Goal: Transaction & Acquisition: Book appointment/travel/reservation

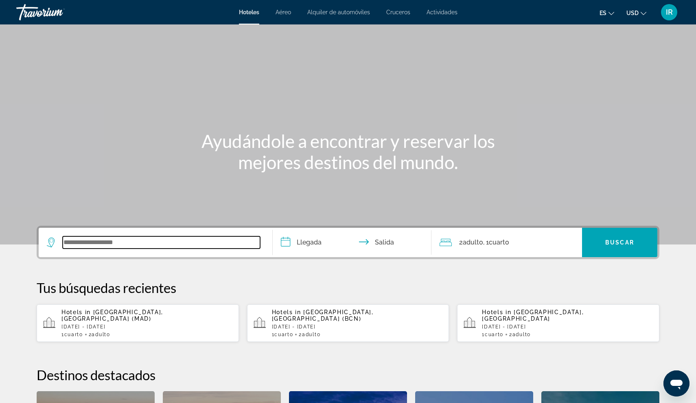
click at [76, 242] on input "Search widget" at bounding box center [162, 242] width 198 height 12
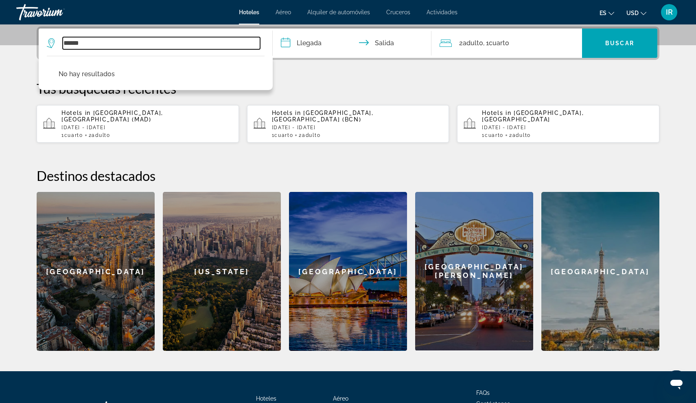
type input "******"
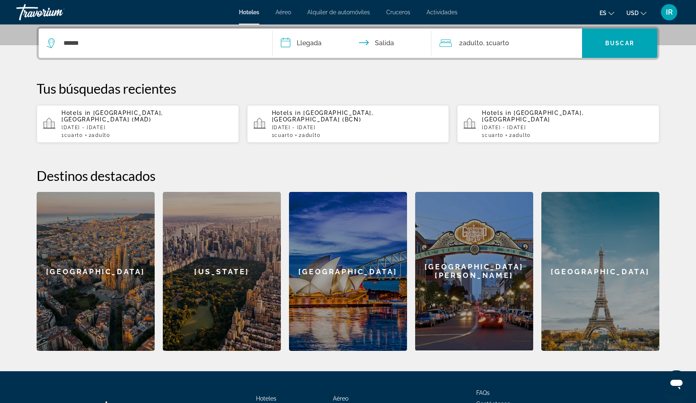
click at [310, 40] on input "**********" at bounding box center [354, 45] width 162 height 32
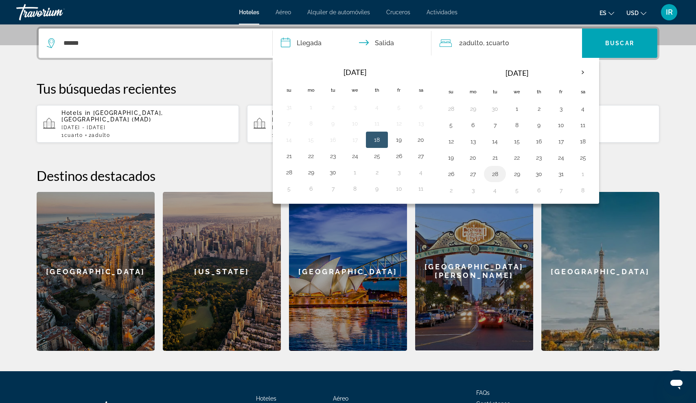
scroll to position [206, 0]
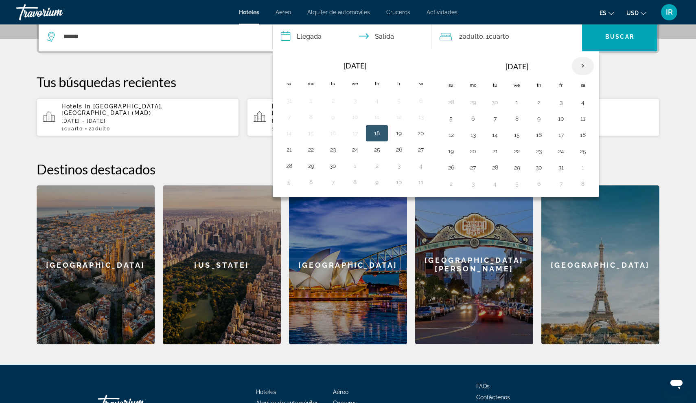
click at [582, 64] on th "Next month" at bounding box center [583, 66] width 22 height 18
click at [492, 119] on button "9" at bounding box center [495, 118] width 13 height 11
click at [514, 118] on button "10" at bounding box center [517, 118] width 13 height 11
type input "**********"
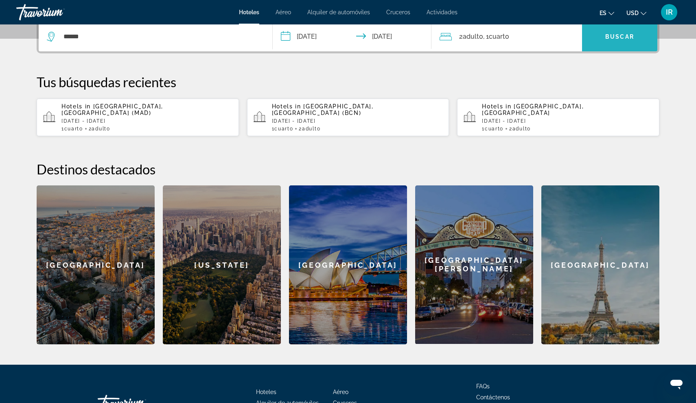
click at [604, 38] on span "Search widget" at bounding box center [619, 37] width 75 height 20
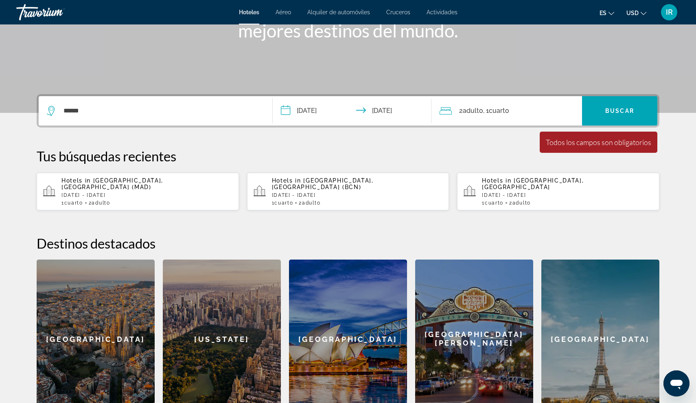
scroll to position [131, 0]
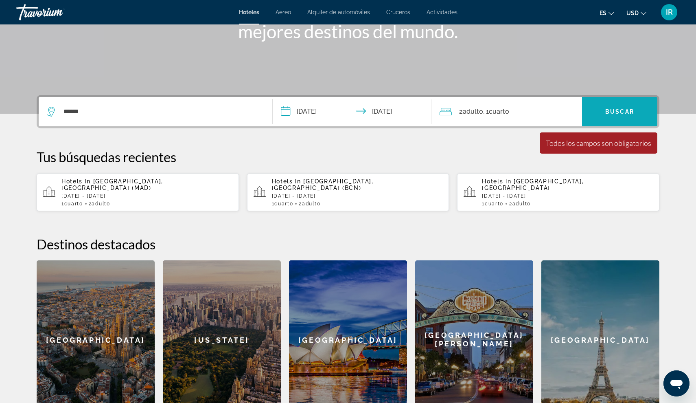
click at [599, 116] on span "Search widget" at bounding box center [619, 112] width 75 height 20
click at [574, 139] on div "Todos los campos son obligatorios" at bounding box center [598, 142] width 105 height 9
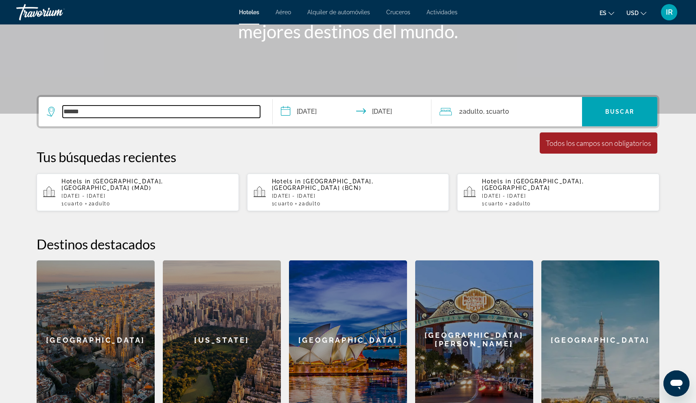
click at [156, 111] on input "******" at bounding box center [162, 111] width 198 height 12
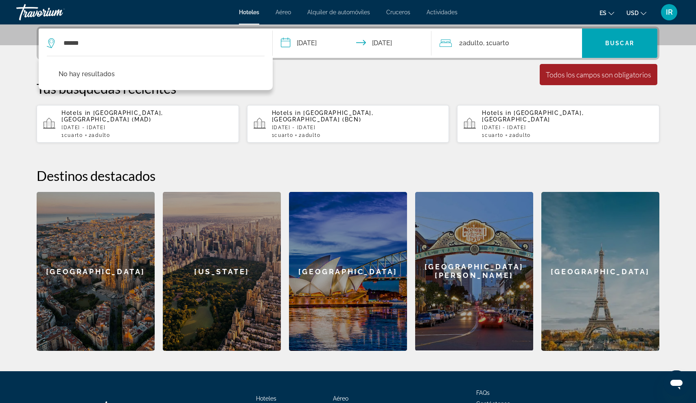
drag, startPoint x: 88, startPoint y: 48, endPoint x: 110, endPoint y: 70, distance: 31.4
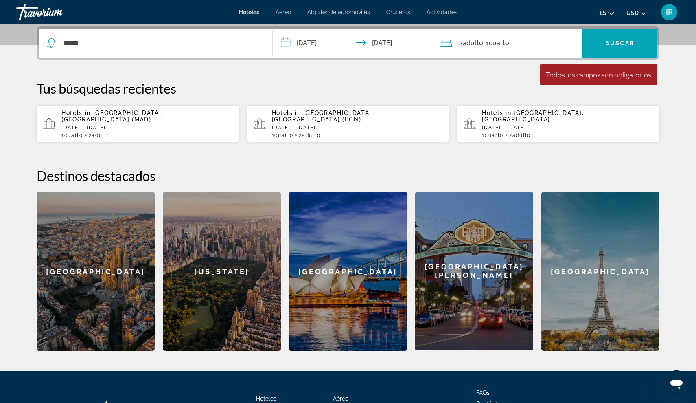
click at [48, 44] on icon "Search widget" at bounding box center [52, 43] width 10 height 10
click at [55, 41] on icon "Search widget" at bounding box center [52, 43] width 10 height 10
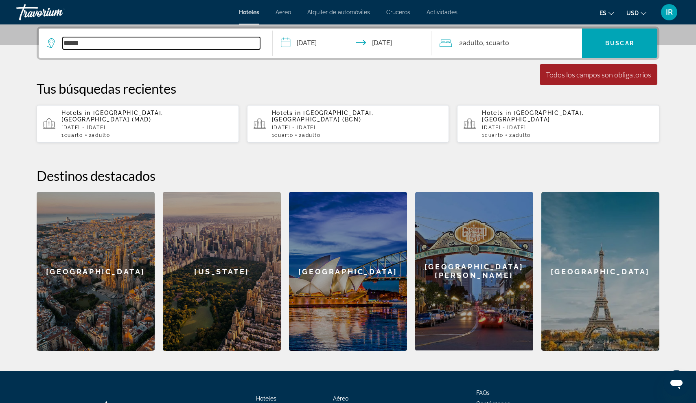
click at [86, 43] on input "******" at bounding box center [162, 43] width 198 height 12
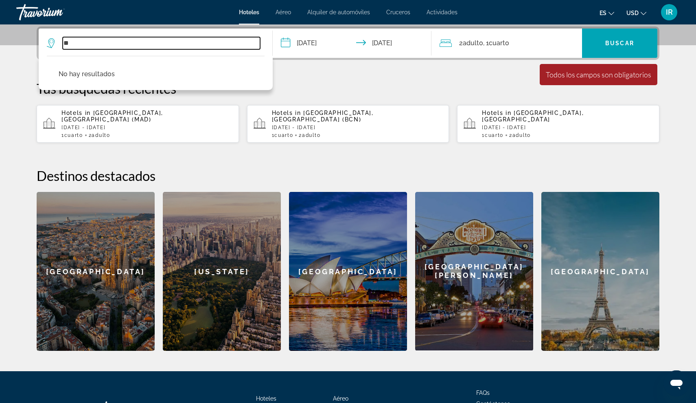
type input "*"
click at [51, 44] on icon "Search widget" at bounding box center [52, 43] width 10 height 10
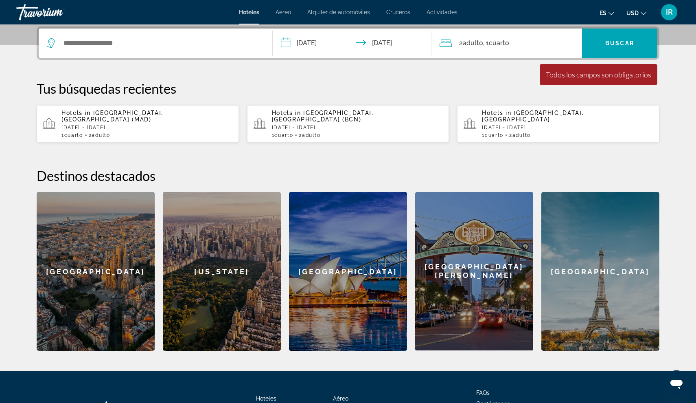
click at [51, 44] on icon "Search widget" at bounding box center [52, 43] width 10 height 10
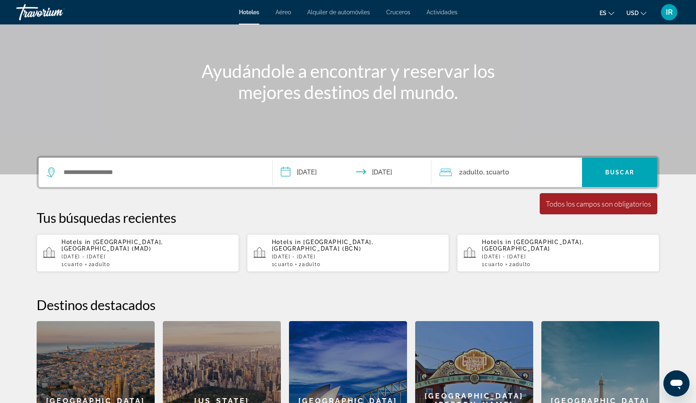
scroll to position [69, 0]
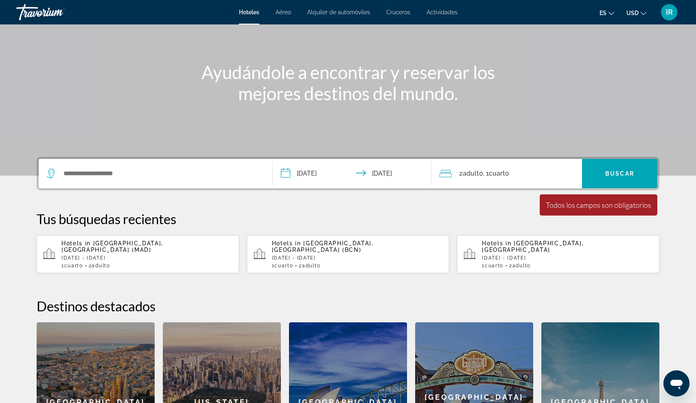
click at [91, 243] on span "Hotels in" at bounding box center [77, 243] width 32 height 7
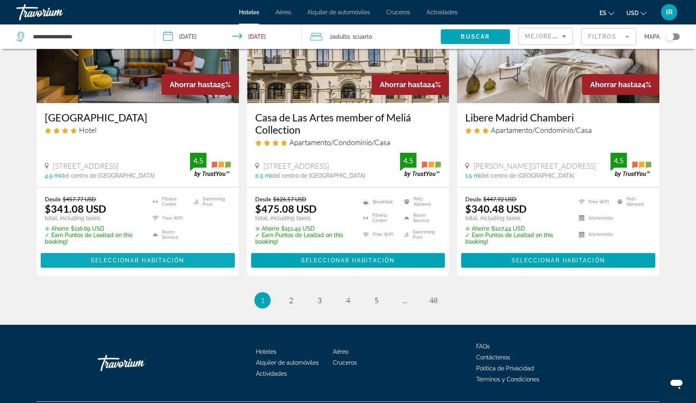
scroll to position [1023, 0]
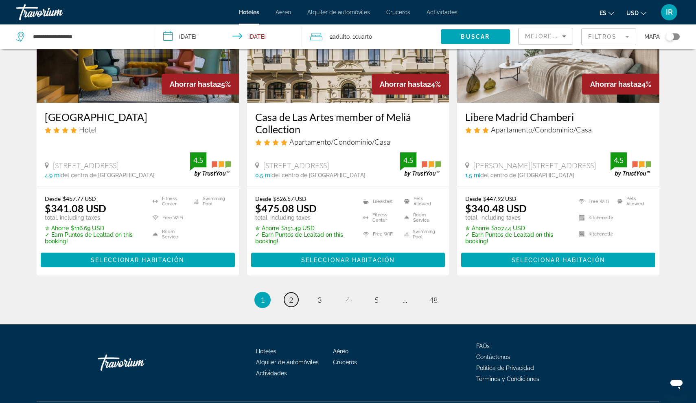
click at [293, 295] on span "2" at bounding box center [291, 299] width 4 height 9
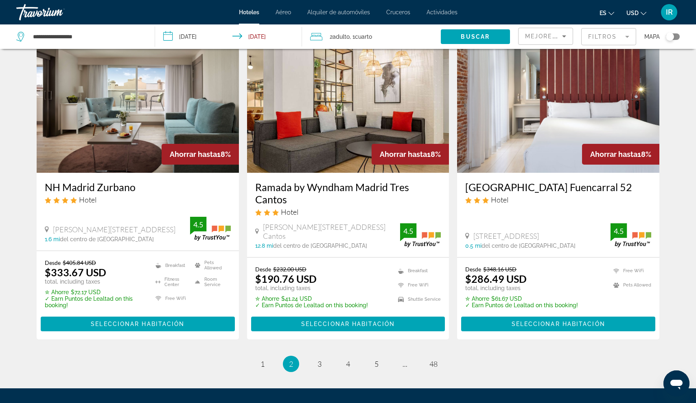
scroll to position [981, 0]
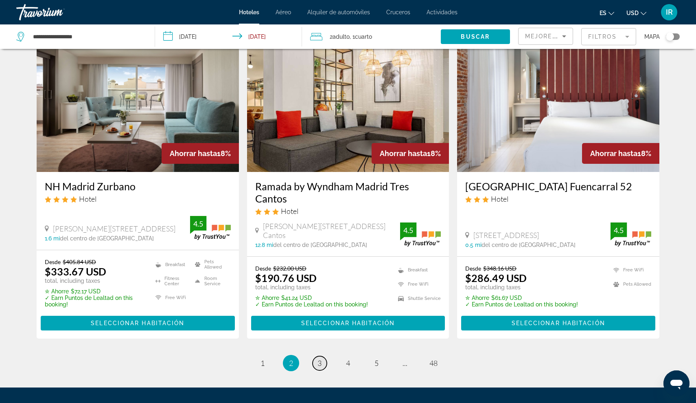
click at [322, 358] on span "3" at bounding box center [320, 362] width 4 height 9
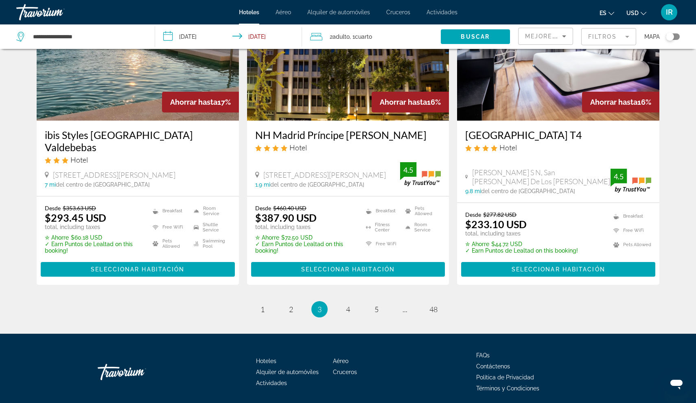
scroll to position [1034, 0]
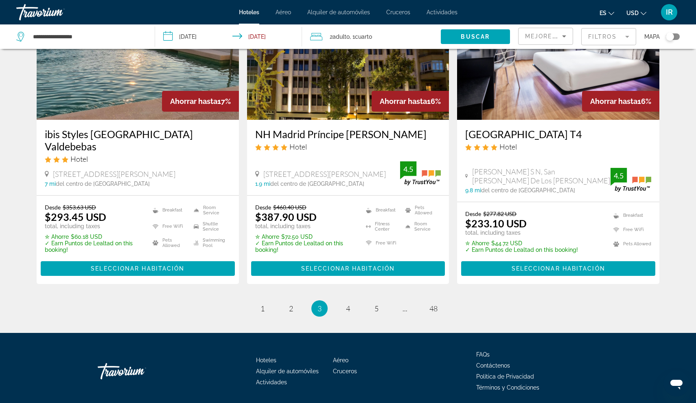
click at [335, 300] on ul "3 / 48 page 1 page 2 You're on page 3 page 4 page 5 page ... page 48" at bounding box center [348, 308] width 623 height 16
click at [349, 304] on span "4" at bounding box center [348, 308] width 4 height 9
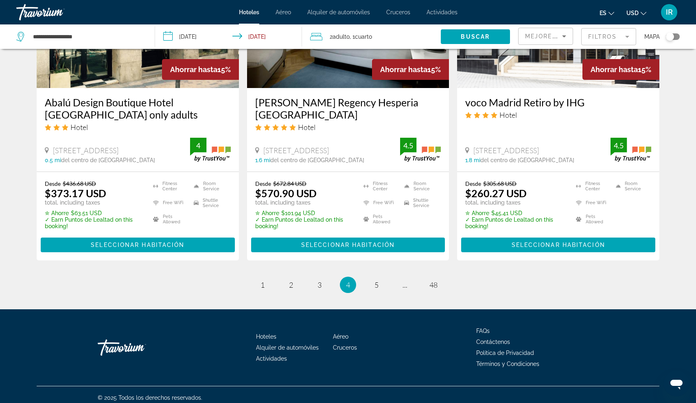
scroll to position [1052, 0]
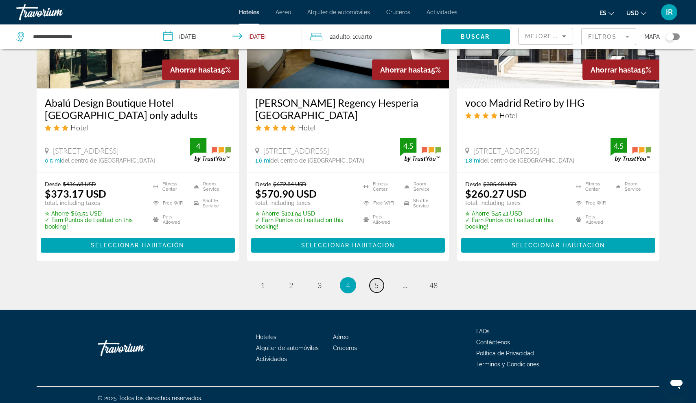
click at [371, 279] on link "page 5" at bounding box center [377, 285] width 14 height 14
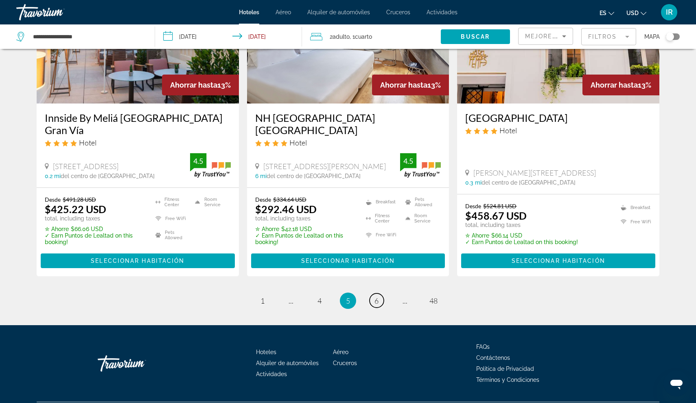
scroll to position [1027, 0]
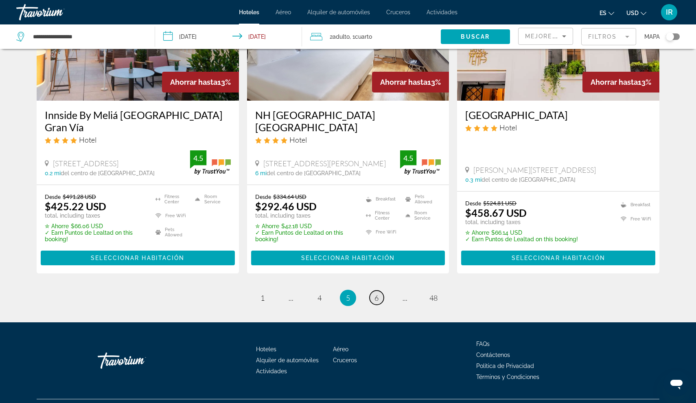
click at [378, 293] on span "6" at bounding box center [377, 297] width 4 height 9
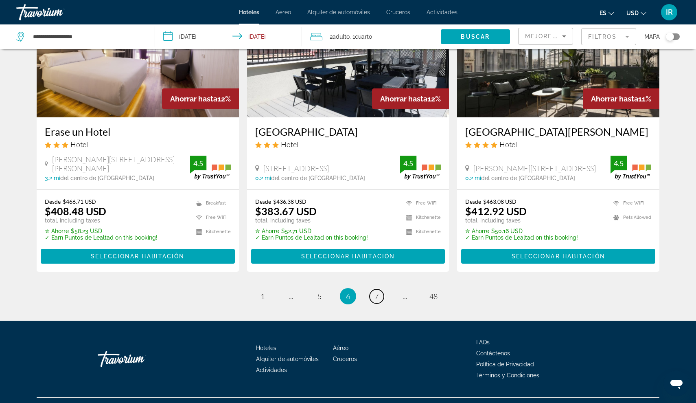
scroll to position [1028, 0]
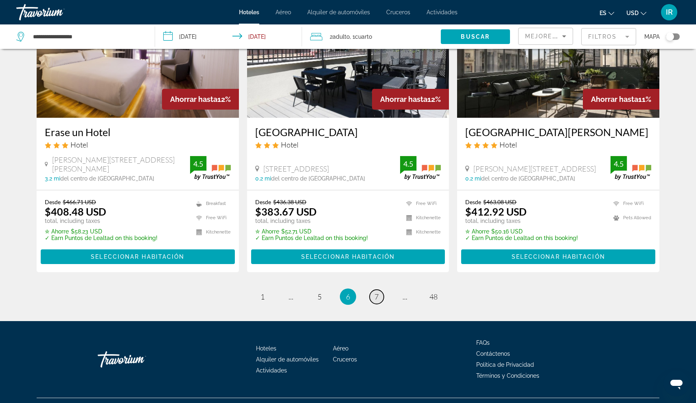
click at [376, 292] on span "7" at bounding box center [377, 296] width 4 height 9
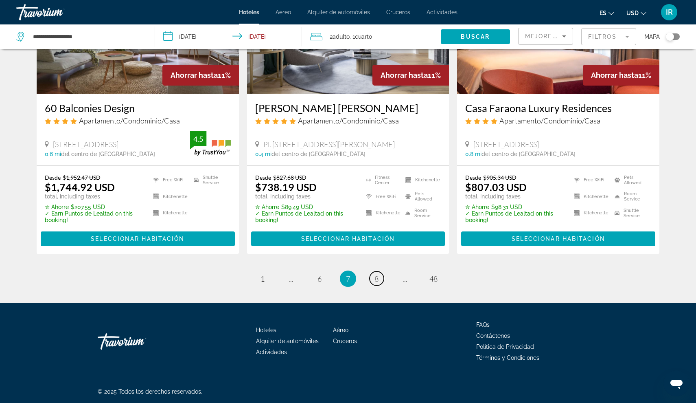
scroll to position [1052, 0]
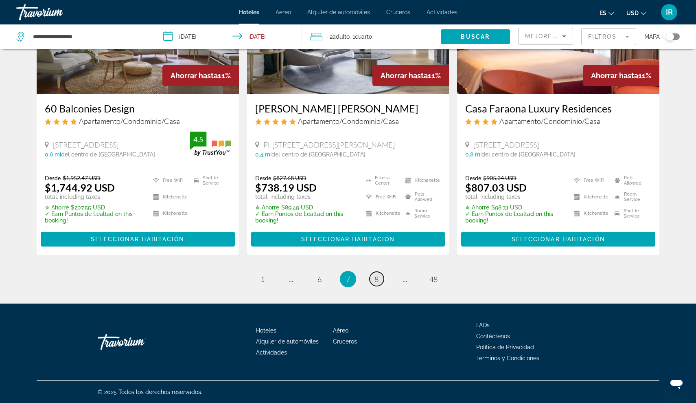
click at [375, 277] on span "8" at bounding box center [377, 278] width 4 height 9
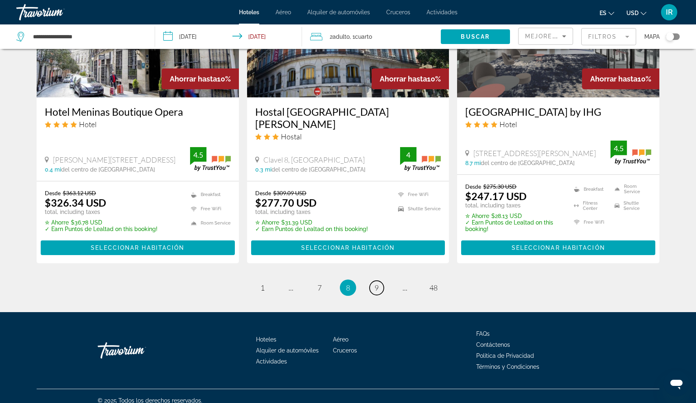
scroll to position [1028, 0]
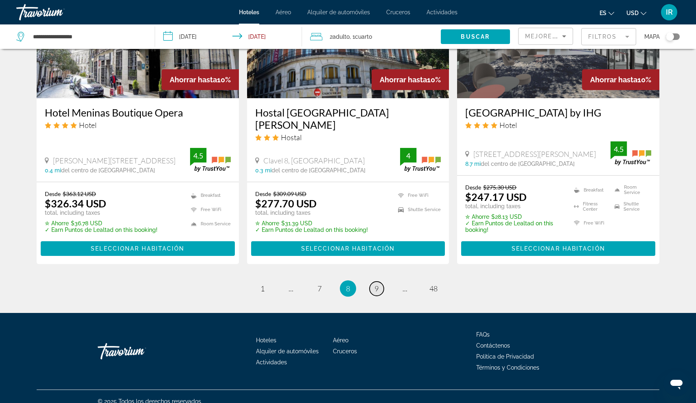
click at [371, 281] on link "page 9" at bounding box center [377, 288] width 14 height 14
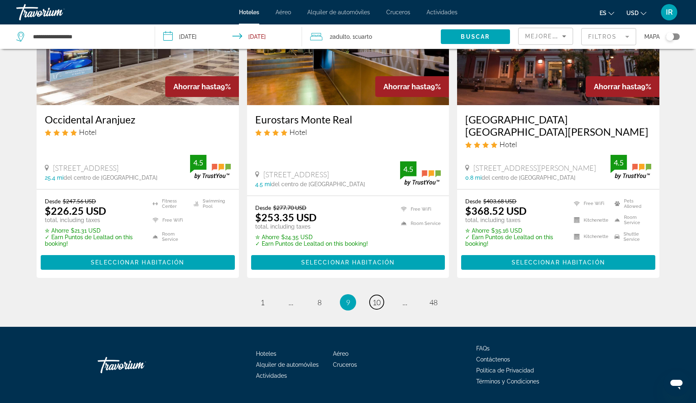
scroll to position [1035, 0]
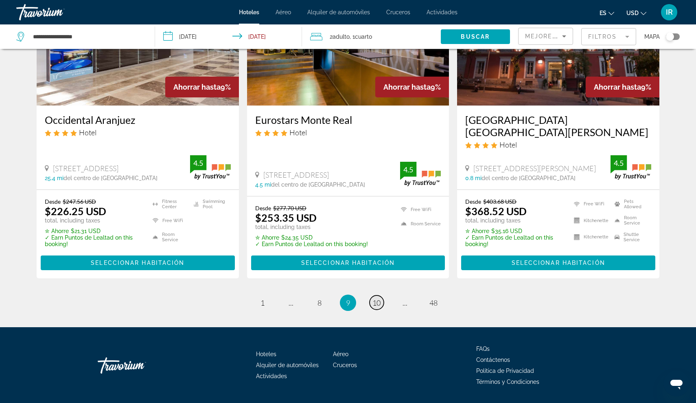
click at [378, 298] on span "10" at bounding box center [377, 302] width 8 height 9
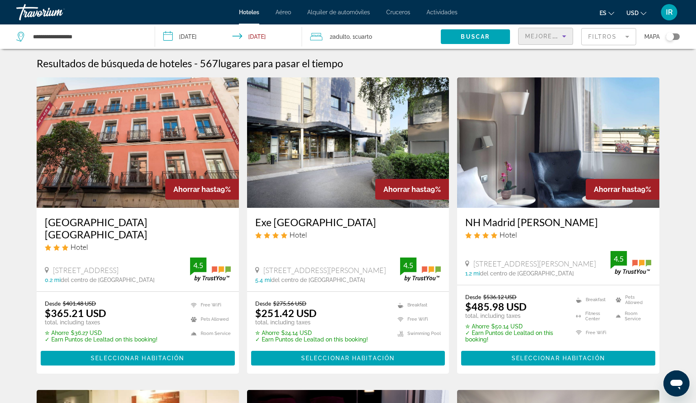
click at [559, 40] on div "Mejores descuentos" at bounding box center [543, 36] width 37 height 10
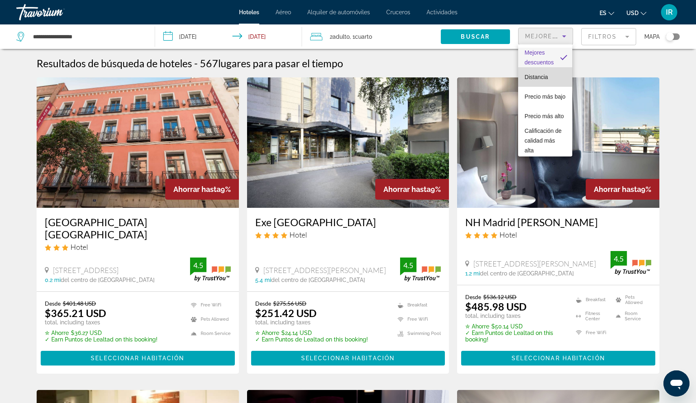
click at [546, 81] on span "Distancia" at bounding box center [537, 77] width 24 height 10
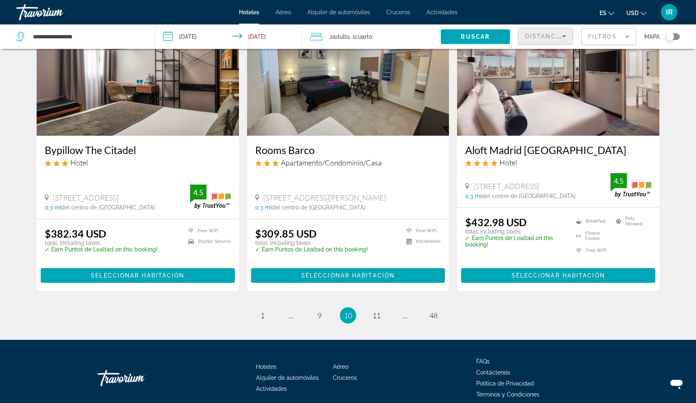
scroll to position [1022, 0]
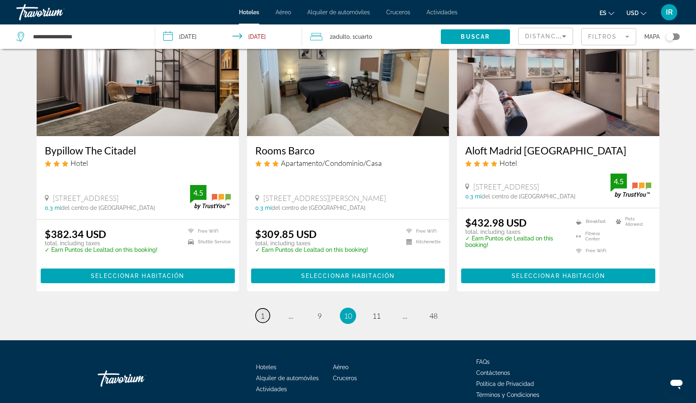
click at [260, 308] on link "page 1" at bounding box center [263, 315] width 14 height 14
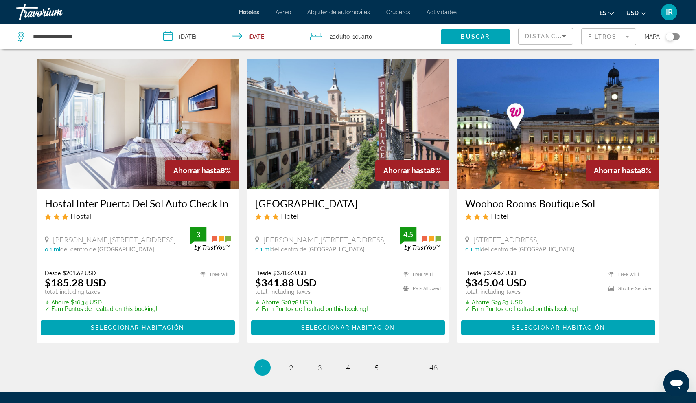
scroll to position [964, 0]
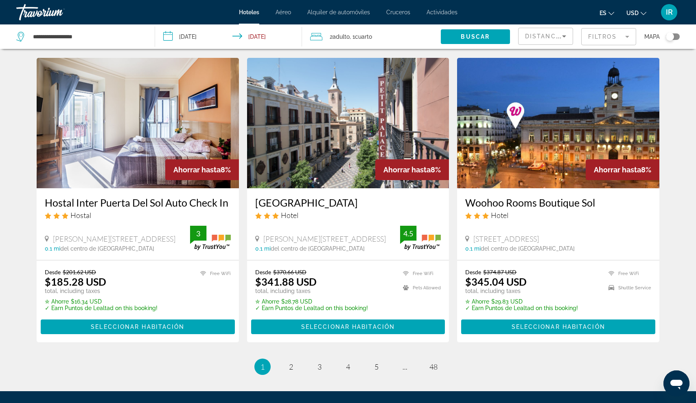
click at [553, 31] on div "Distancia" at bounding box center [545, 39] width 41 height 23
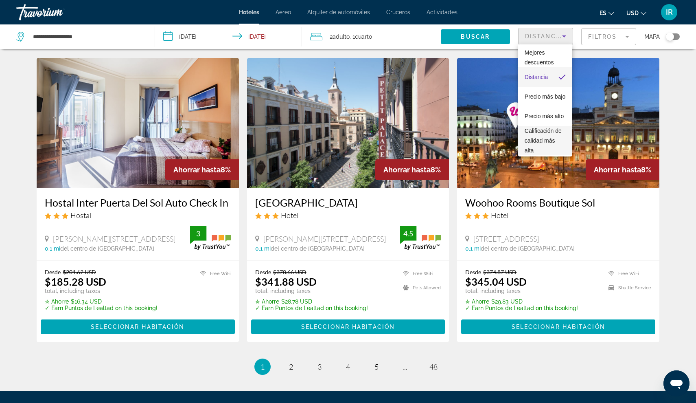
click at [546, 134] on span "Calificación de calidad más alta" at bounding box center [543, 140] width 37 height 26
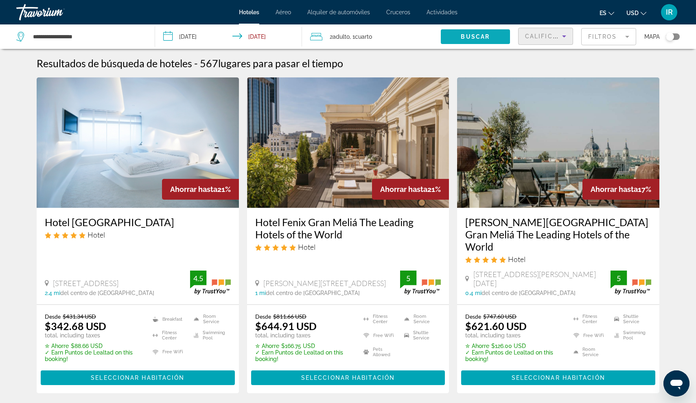
click at [472, 39] on span "Buscar" at bounding box center [475, 36] width 29 height 7
click at [441, 11] on span "Actividades" at bounding box center [442, 12] width 31 height 7
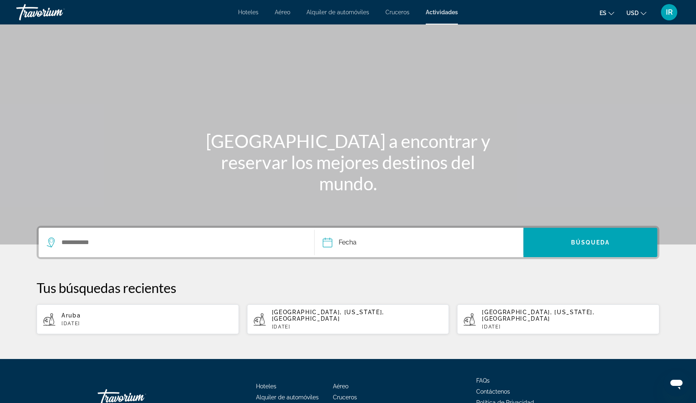
click at [392, 12] on span "Cruceros" at bounding box center [398, 12] width 24 height 7
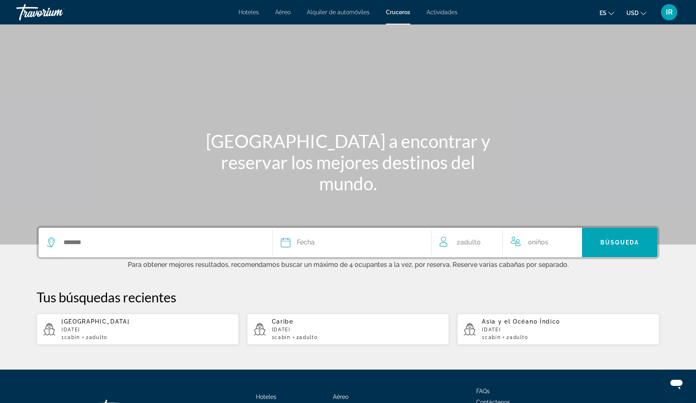
click at [245, 14] on span "Hoteles" at bounding box center [249, 12] width 20 height 7
